Goal: Task Accomplishment & Management: Manage account settings

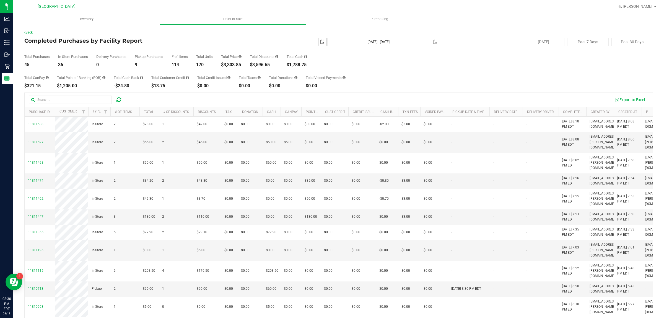
click at [320, 42] on span "select" at bounding box center [322, 42] width 4 height 4
click at [320, 98] on link "17" at bounding box center [320, 98] width 8 height 9
type input "[DATE]"
type input "[DATE] - [DATE]"
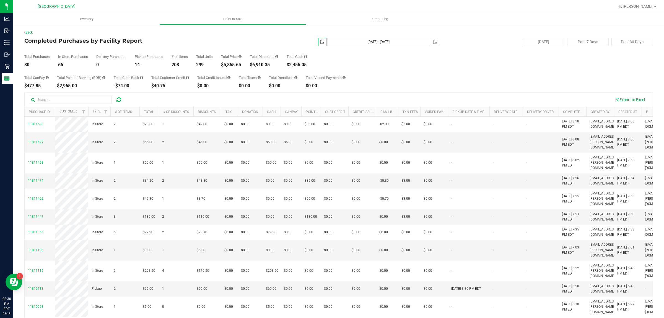
click at [319, 38] on span "select" at bounding box center [322, 42] width 8 height 8
click at [363, 70] on link "1" at bounding box center [360, 72] width 8 height 9
type input "[DATE]"
type input "[DATE] - [DATE]"
click at [320, 42] on span "select" at bounding box center [322, 42] width 4 height 4
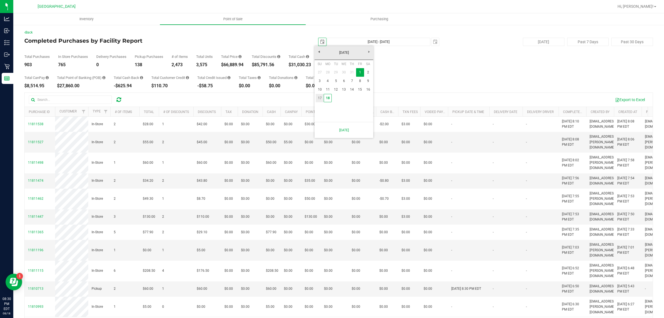
click at [320, 97] on link "17" at bounding box center [320, 98] width 8 height 9
type input "[DATE]"
type input "[DATE] - [DATE]"
click at [318, 42] on span "select" at bounding box center [322, 42] width 8 height 8
click at [358, 74] on link "1" at bounding box center [360, 72] width 8 height 9
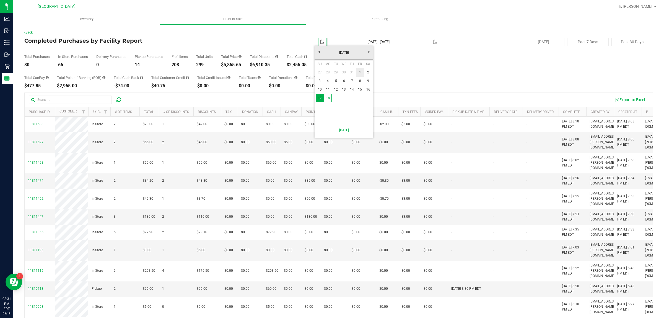
type input "[DATE]"
type input "[DATE] - [DATE]"
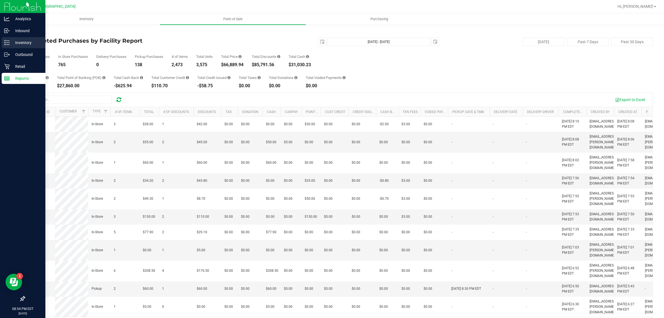
click at [14, 42] on p "Inventory" at bounding box center [26, 42] width 33 height 7
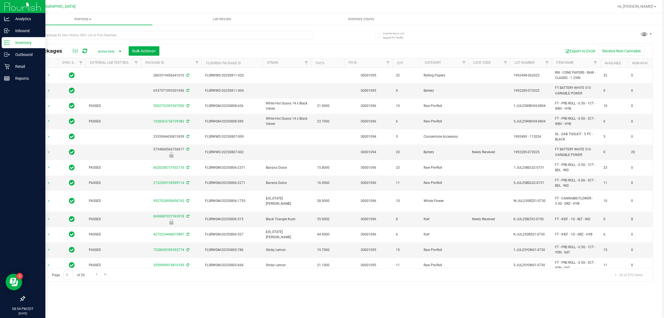
click at [480, 295] on div "Inventory All packages All inventory Waste log Create inventory Lab Results Inv…" at bounding box center [338, 165] width 651 height 304
click at [364, 20] on span "Inventory Counts" at bounding box center [361, 19] width 41 height 5
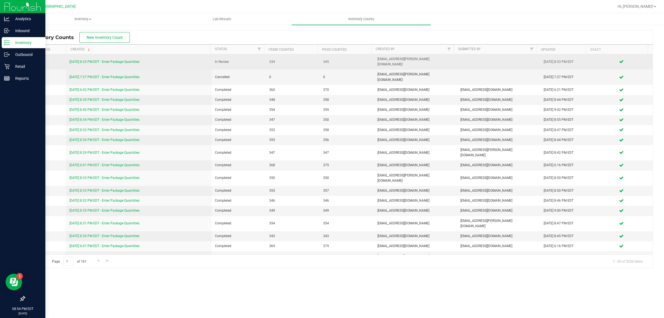
click at [126, 60] on link "[DATE] 8:33 PM EDT - Enter Package Quantities" at bounding box center [104, 62] width 70 height 4
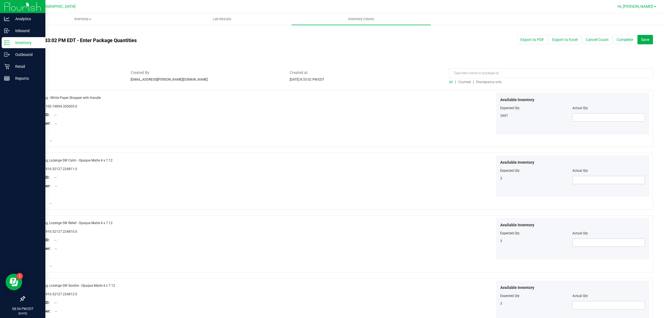
click at [655, 6] on span at bounding box center [655, 6] width 2 height 1
click at [641, 52] on li "Sign Out" at bounding box center [639, 49] width 42 height 10
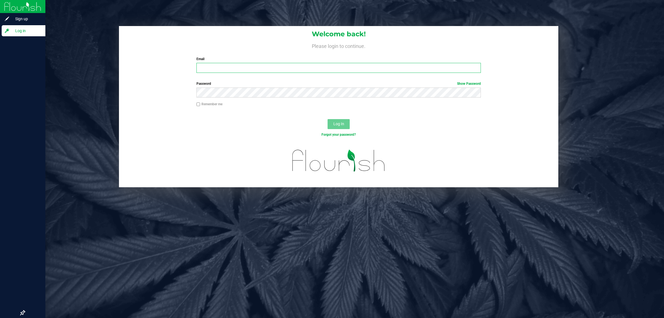
click at [361, 68] on input "Email" at bounding box center [338, 68] width 285 height 10
type input "[EMAIL_ADDRESS][DOMAIN_NAME]"
click at [328, 119] on button "Log In" at bounding box center [339, 124] width 22 height 10
